Goal: Obtain resource: Obtain resource

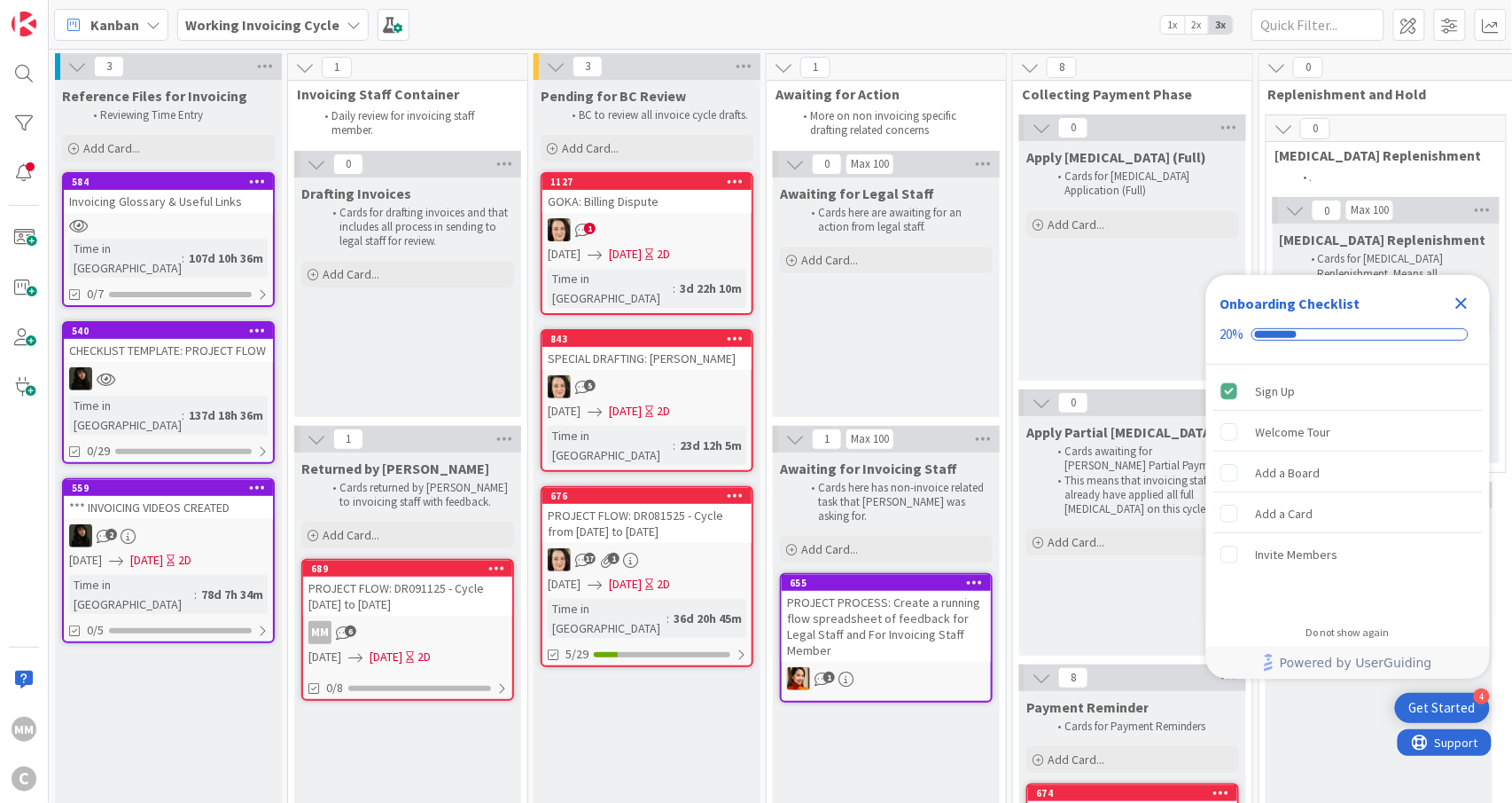
click at [383, 631] on div "MM 6" at bounding box center [407, 632] width 209 height 23
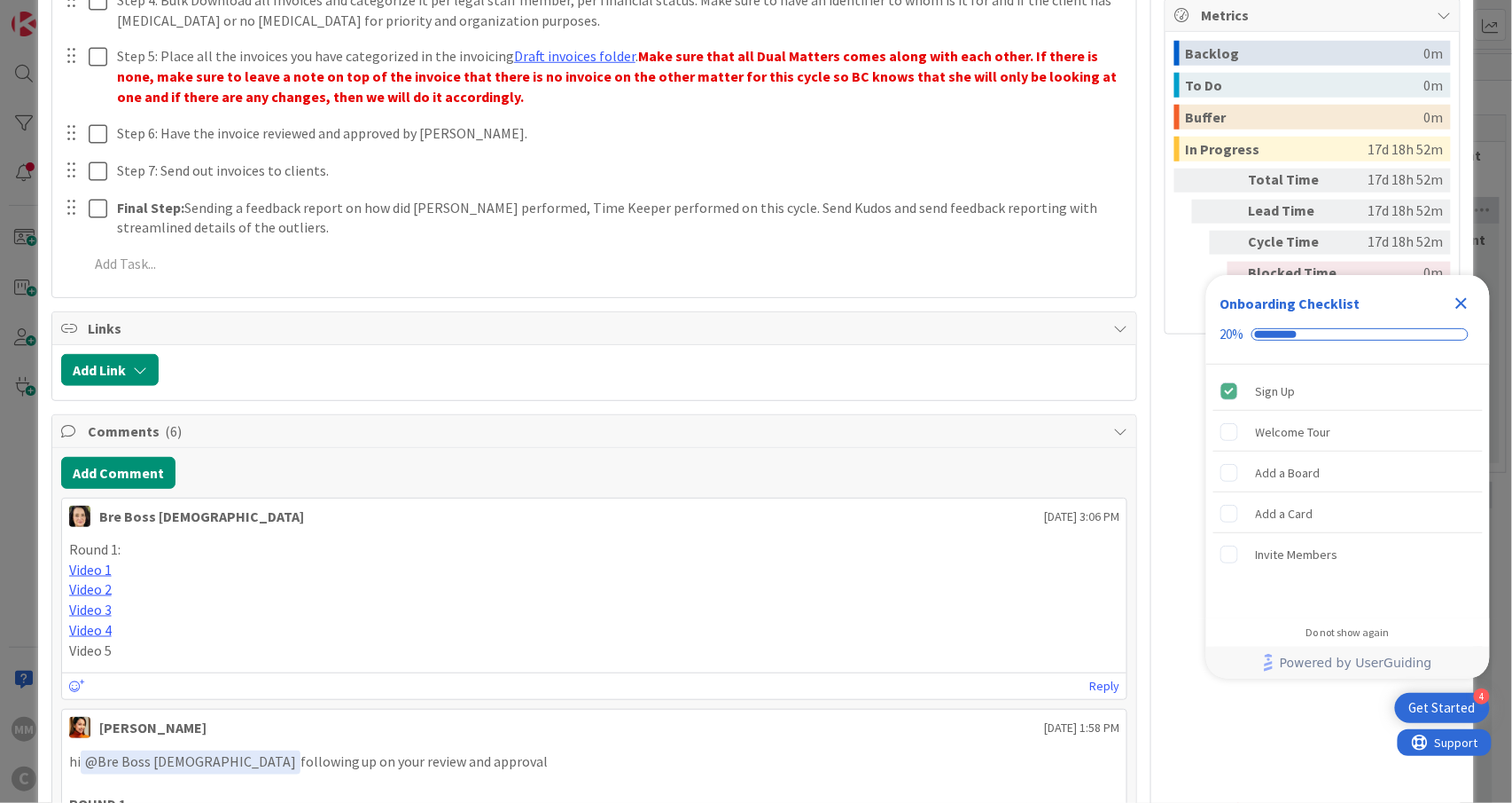
scroll to position [827, 0]
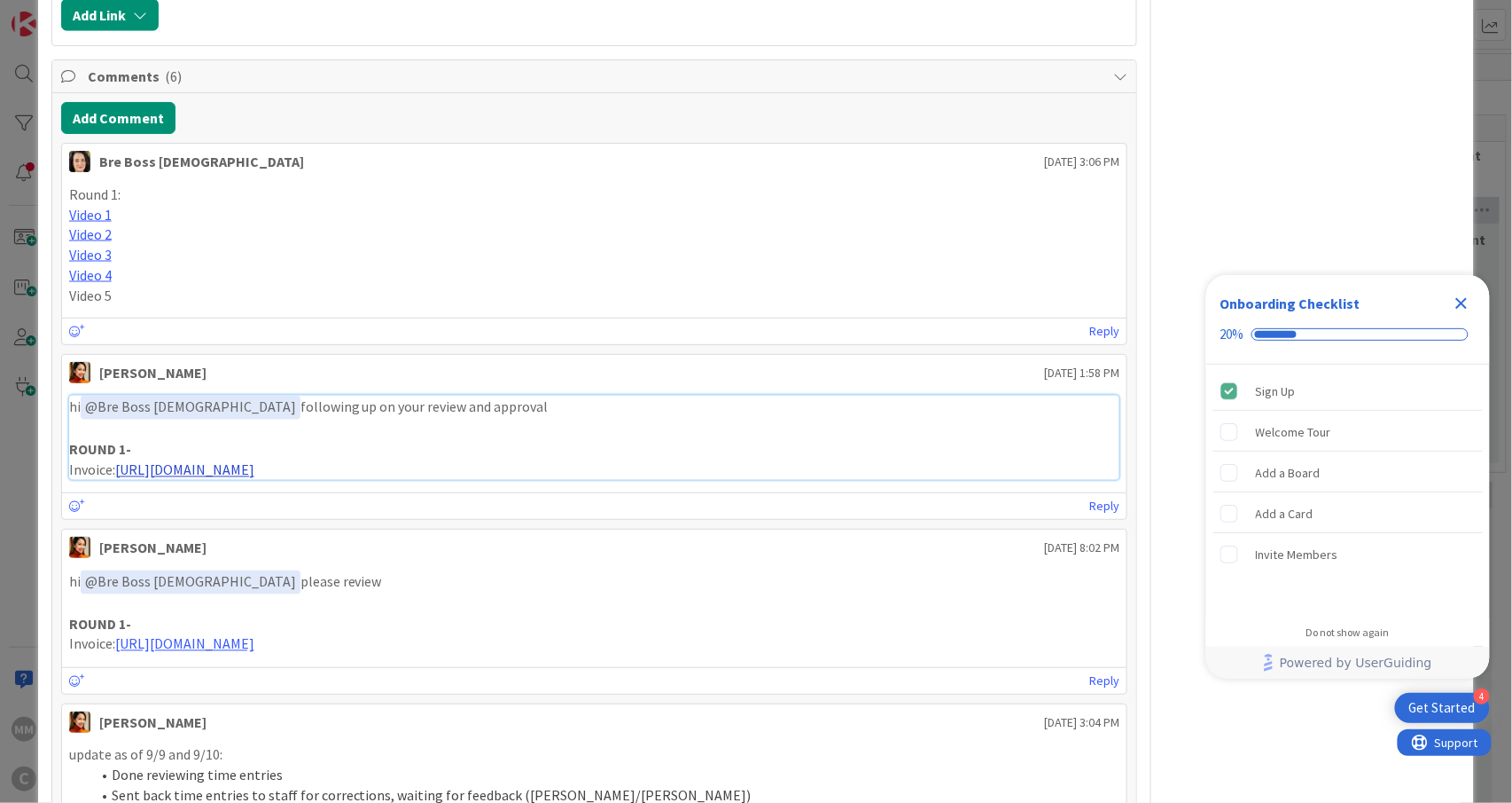
click at [254, 473] on link "https://app.box.com/s/bkcs26hanozvxhymfg5y6d7v75pbjs61" at bounding box center [184, 470] width 139 height 18
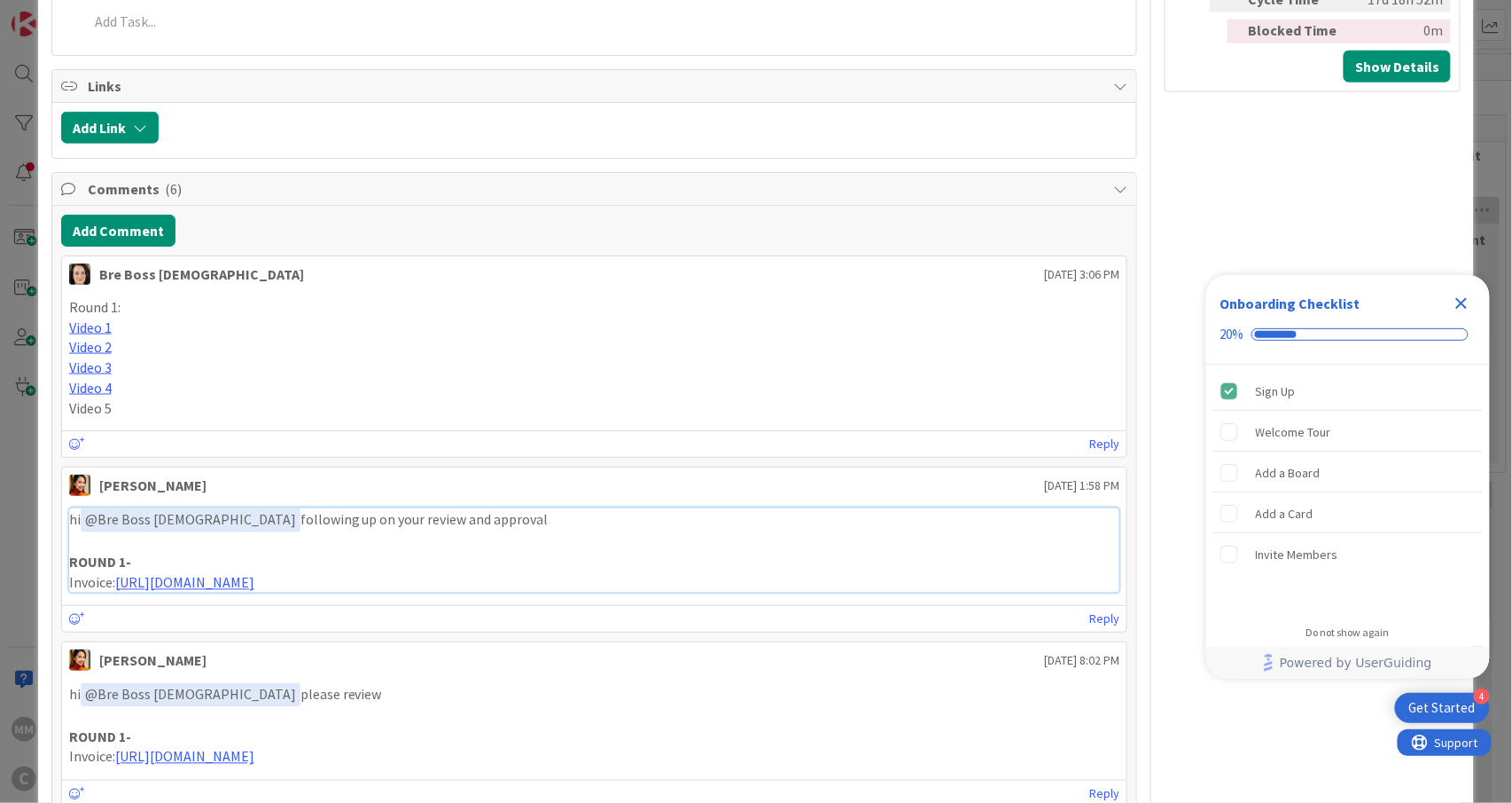
scroll to position [709, 0]
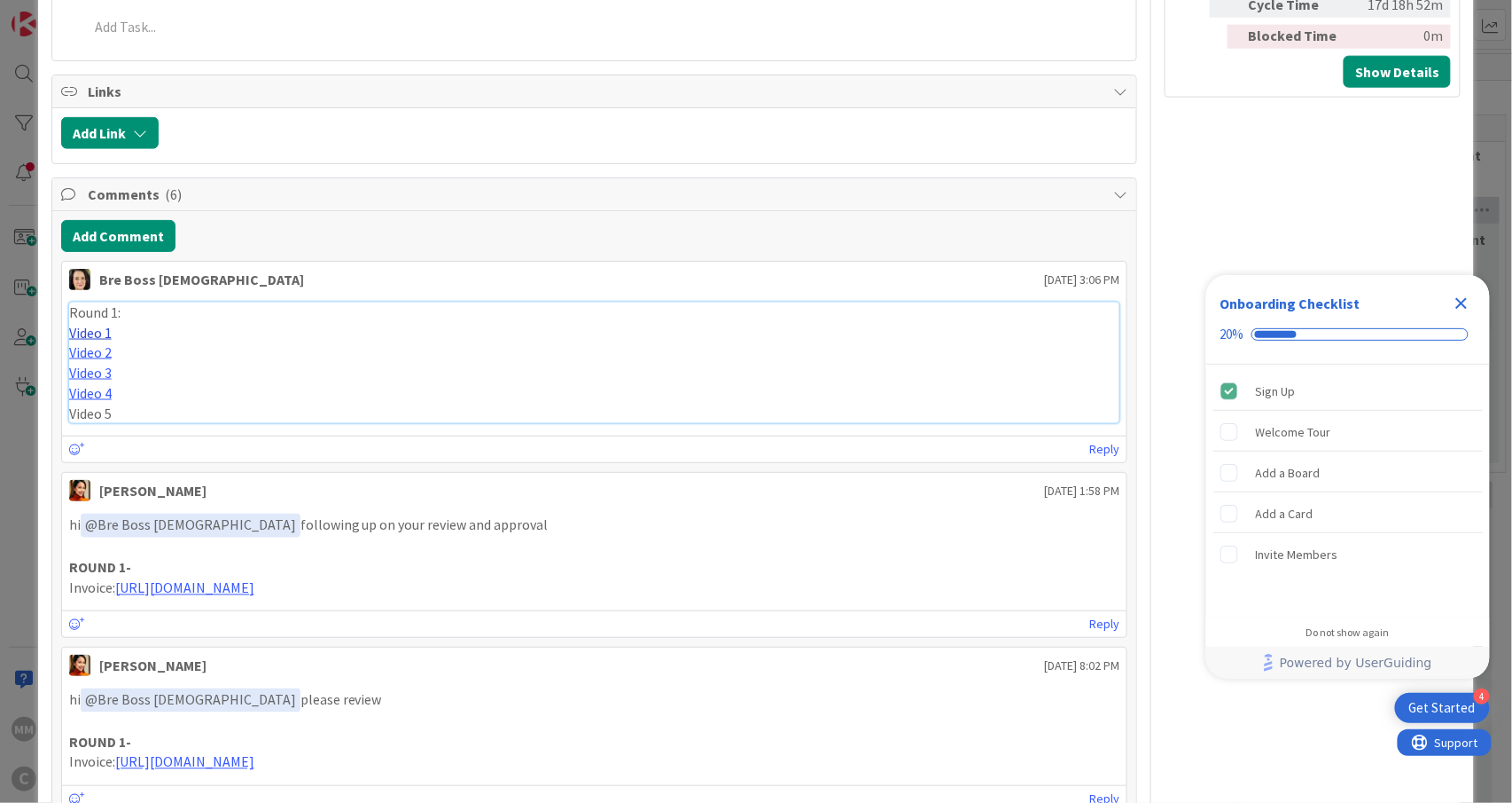
click at [96, 337] on link "Video 1" at bounding box center [90, 333] width 42 height 18
